Goal: Check status: Check status

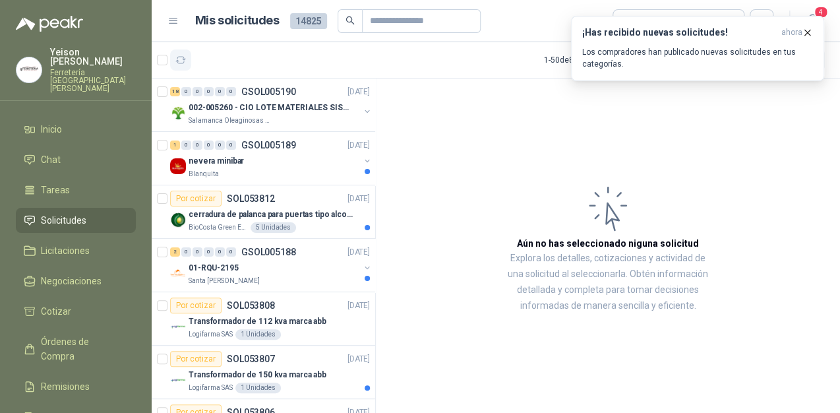
click at [183, 57] on icon "button" at bounding box center [181, 60] width 10 height 7
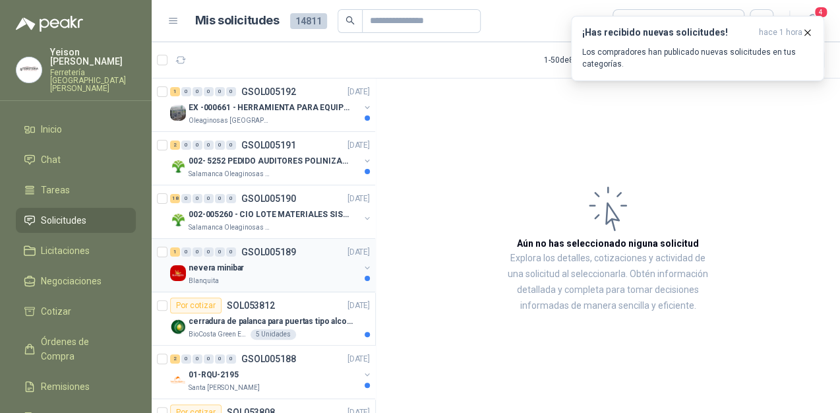
click at [288, 273] on div "nevera minibar" at bounding box center [273, 268] width 171 height 16
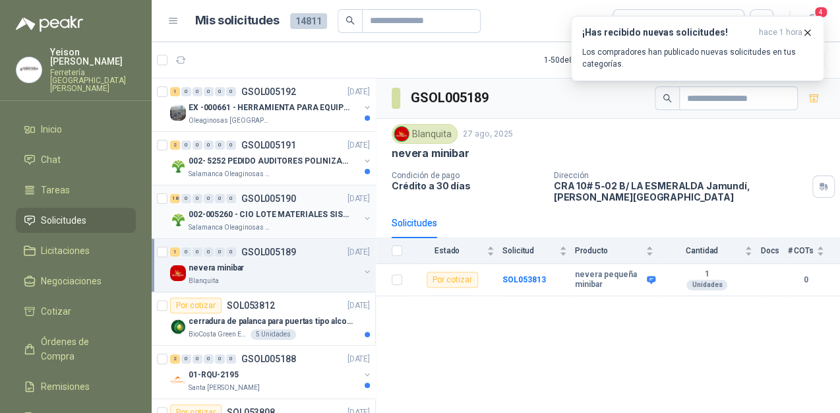
click at [294, 218] on p "002-005260 - CIO LOTE MATERIALES SISTEMA HIDRAULIC" at bounding box center [270, 214] width 164 height 13
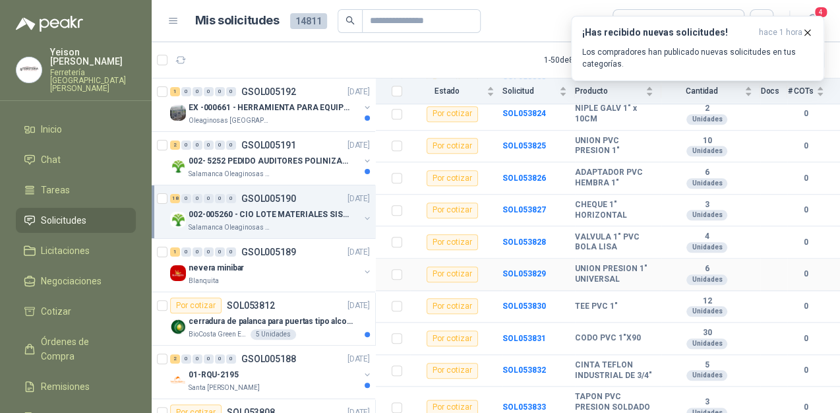
scroll to position [451, 0]
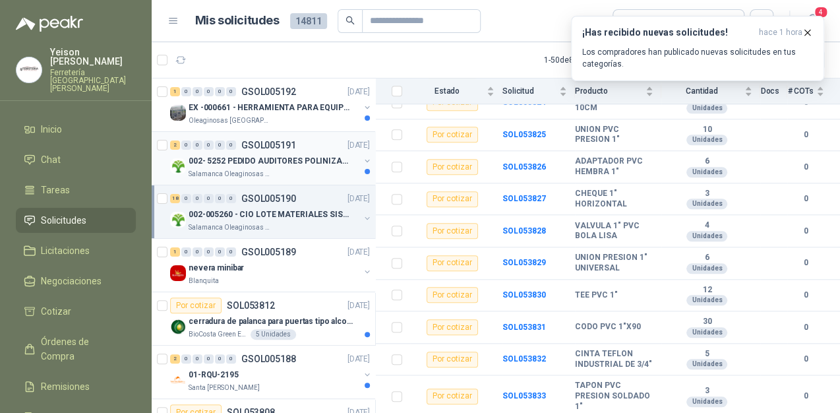
click at [268, 156] on p "002- 5252 PEDIDO AUDITORES POLINIZACIÓN" at bounding box center [270, 161] width 164 height 13
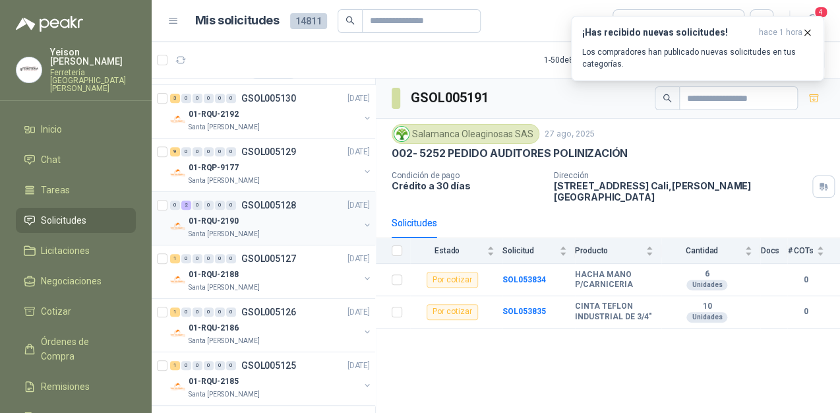
scroll to position [2352, 0]
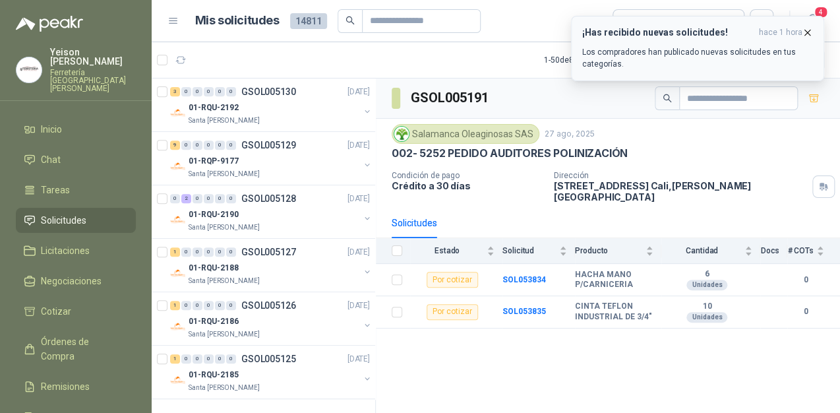
click at [810, 28] on icon "button" at bounding box center [806, 32] width 11 height 11
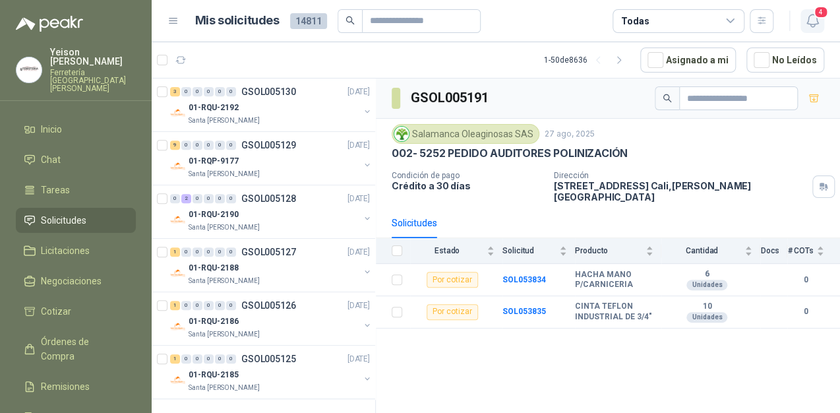
click at [815, 19] on icon "button" at bounding box center [812, 21] width 16 height 16
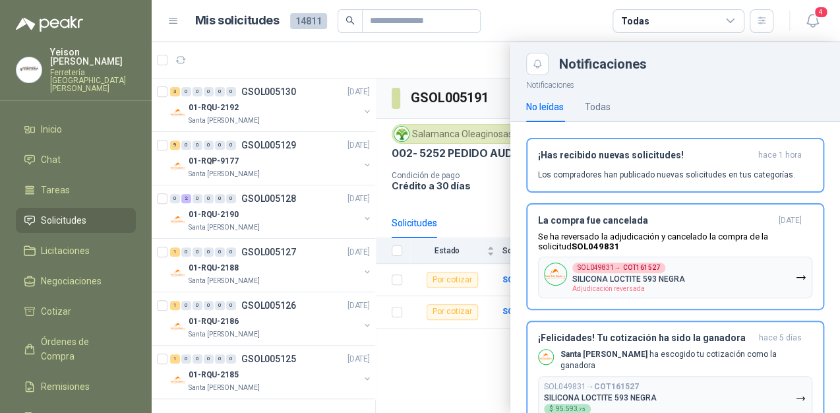
click at [435, 47] on div at bounding box center [496, 227] width 688 height 370
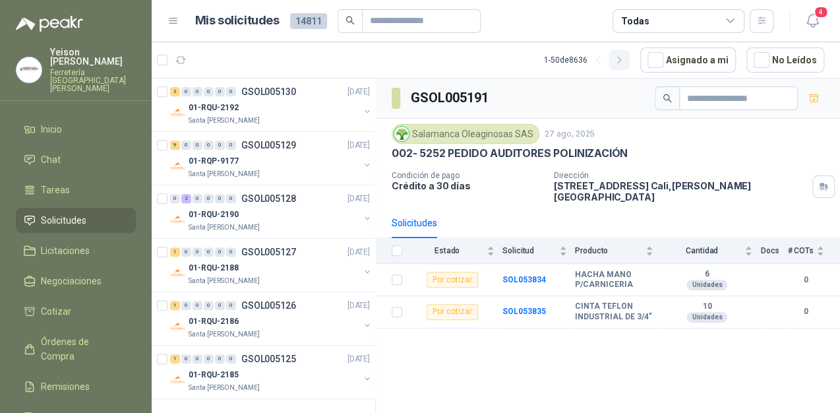
click at [625, 61] on icon "button" at bounding box center [619, 60] width 11 height 11
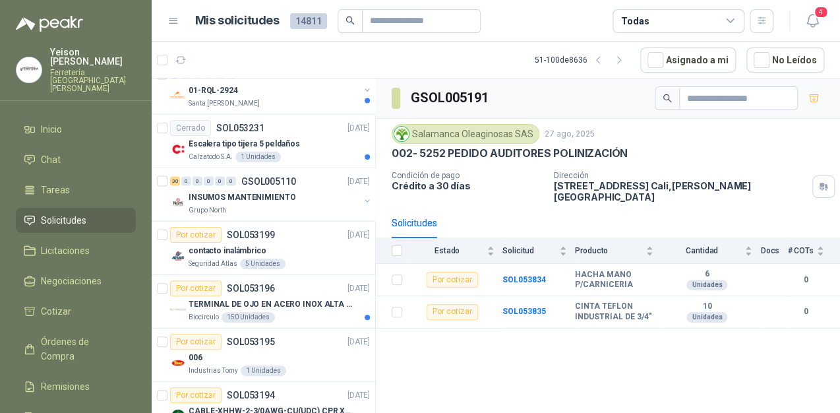
scroll to position [1087, 0]
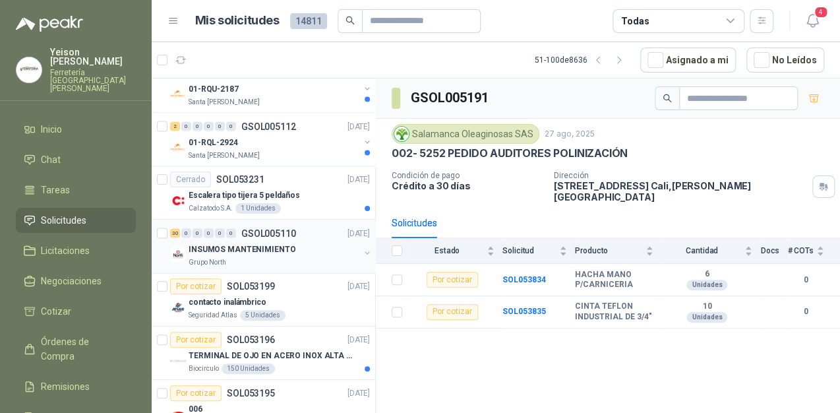
click at [310, 234] on div "30 0 0 0 0 0 GSOL005110 [DATE]" at bounding box center [271, 233] width 202 height 16
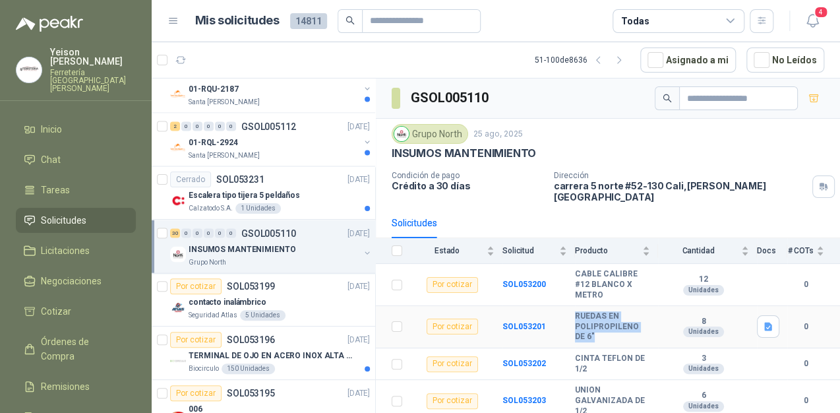
drag, startPoint x: 602, startPoint y: 325, endPoint x: 556, endPoint y: 303, distance: 51.0
click at [556, 306] on tr "Por cotizar SOL053201 RUEDAS EN POLIPROPILENO DE 6" 8 Unidades 0" at bounding box center [608, 327] width 464 height 42
copy tr "RUEDAS EN POLIPROPILENO DE 6""
